Goal: Task Accomplishment & Management: Manage account settings

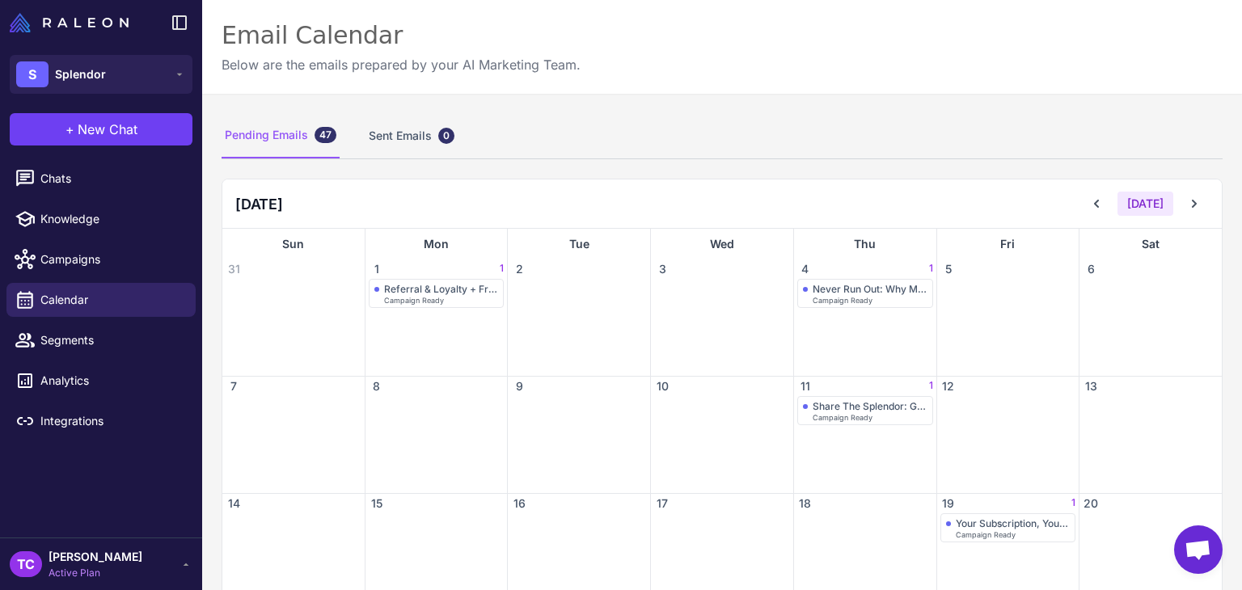
scroll to position [243, 0]
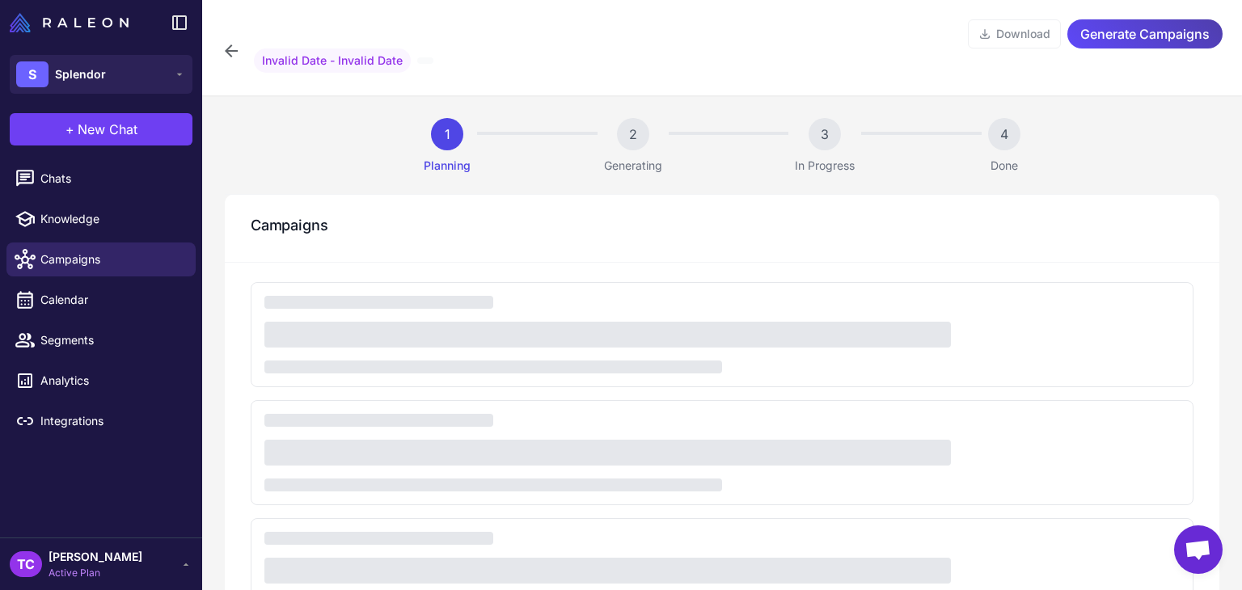
click at [599, 514] on div at bounding box center [722, 452] width 943 height 341
click at [126, 72] on button "S Splendor" at bounding box center [101, 74] width 183 height 39
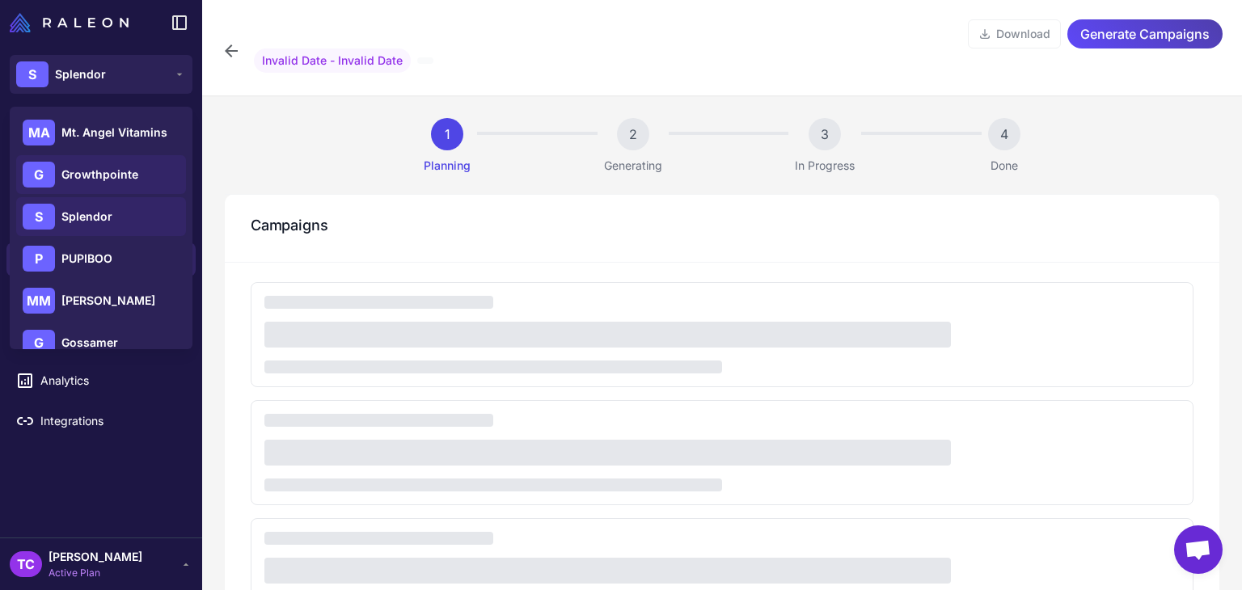
click at [82, 193] on div "G Growthpointe" at bounding box center [101, 174] width 170 height 39
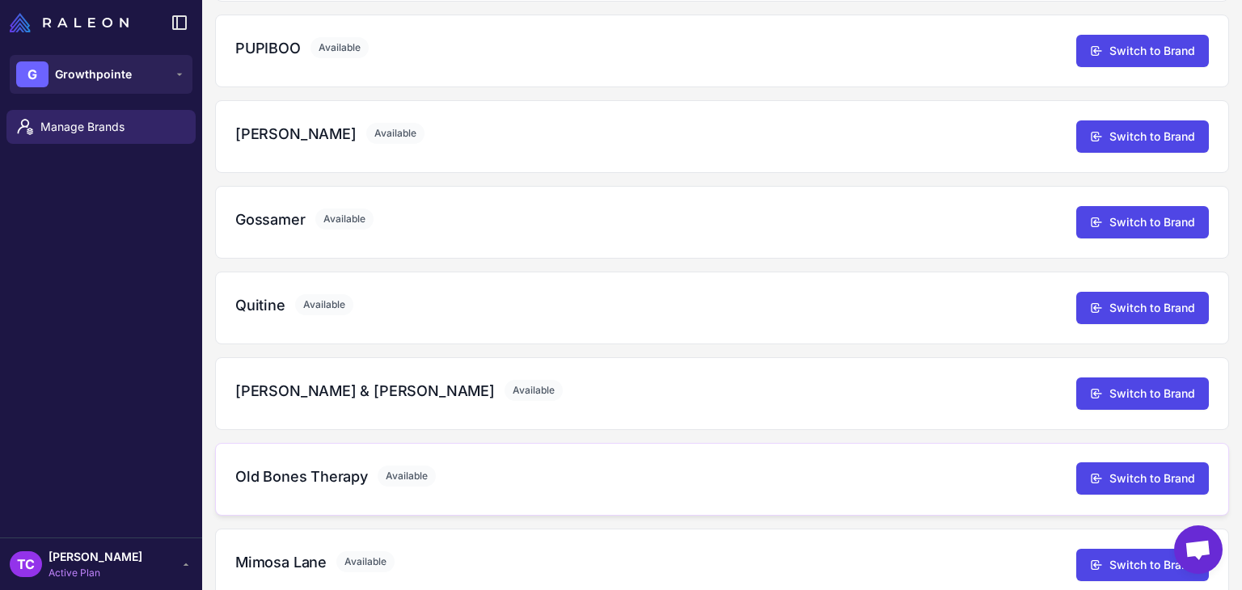
scroll to position [388, 0]
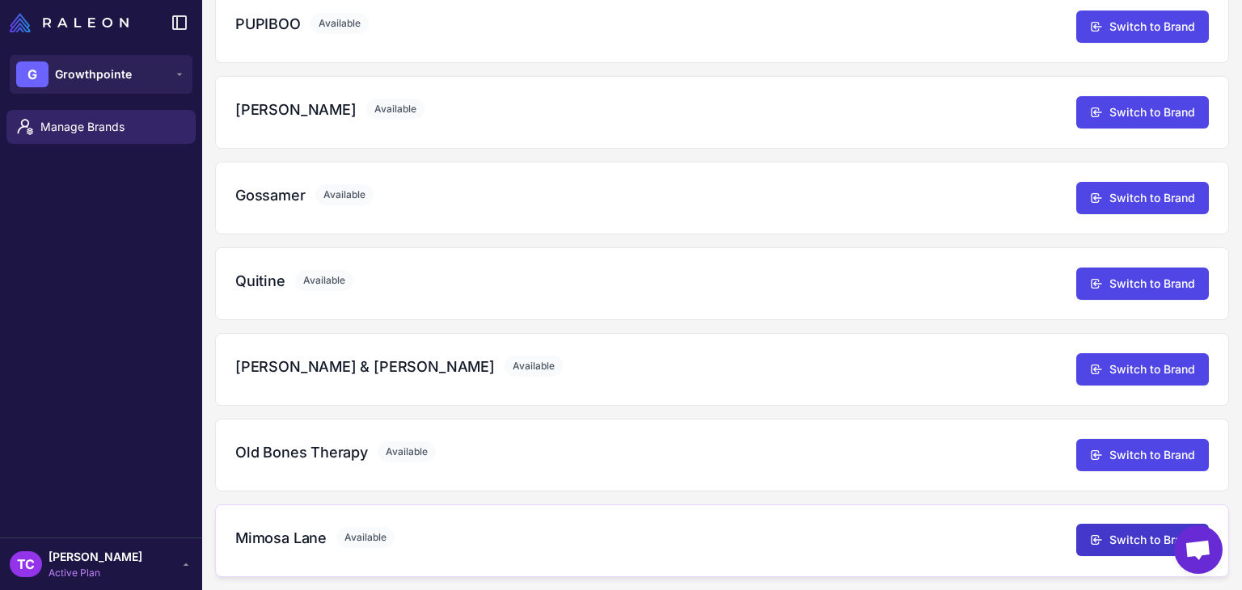
drag, startPoint x: 1081, startPoint y: 514, endPoint x: 1080, endPoint y: 524, distance: 9.8
click at [1081, 515] on div "Mimosa Lane Available Switch to Brand" at bounding box center [722, 541] width 1014 height 73
click at [1090, 536] on icon at bounding box center [1096, 540] width 13 height 13
